Goal: Find contact information: Find contact information

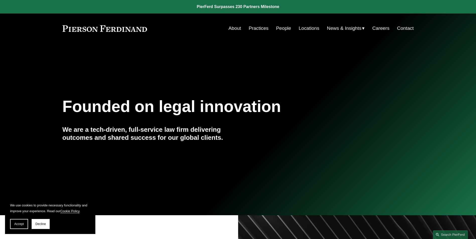
click at [281, 28] on link "People" at bounding box center [283, 29] width 15 height 10
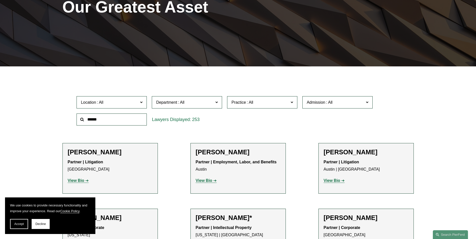
scroll to position [126, 0]
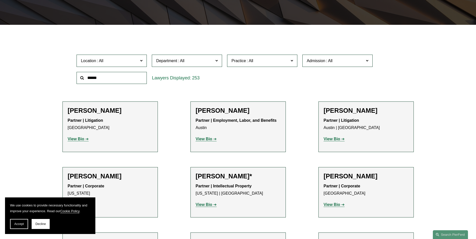
click at [124, 77] on input "text" at bounding box center [112, 78] width 70 height 12
type input "*******"
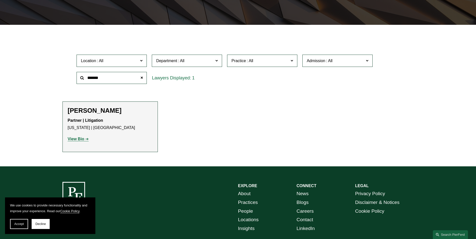
click at [76, 139] on strong "View Bio" at bounding box center [76, 139] width 17 height 4
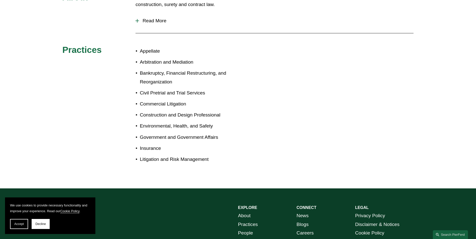
scroll to position [201, 0]
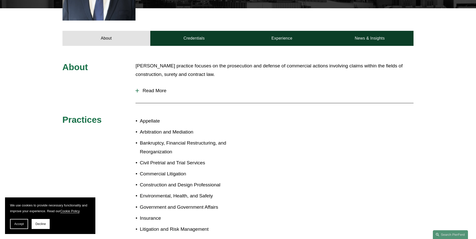
click at [158, 88] on span "Read More" at bounding box center [276, 91] width 275 height 6
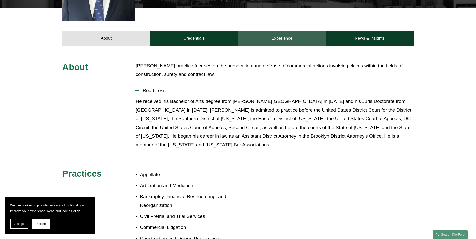
click at [275, 33] on link "Experience" at bounding box center [282, 38] width 88 height 15
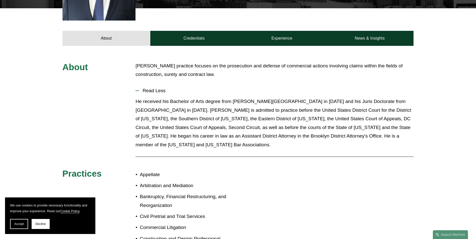
scroll to position [193, 0]
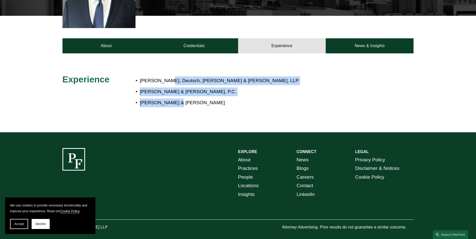
drag, startPoint x: 165, startPoint y: 71, endPoint x: 185, endPoint y: 95, distance: 31.3
click at [185, 95] on ul "McElroy, Deutsch, Mulvaney & Carpenter, LLP Peckar & Abramson, P.C. Lewis & McK…" at bounding box center [253, 92] width 234 height 31
click at [185, 99] on p "Lewis & McKenna" at bounding box center [255, 103] width 230 height 9
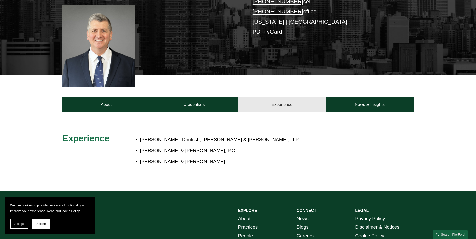
scroll to position [143, 0]
